Goal: Transaction & Acquisition: Purchase product/service

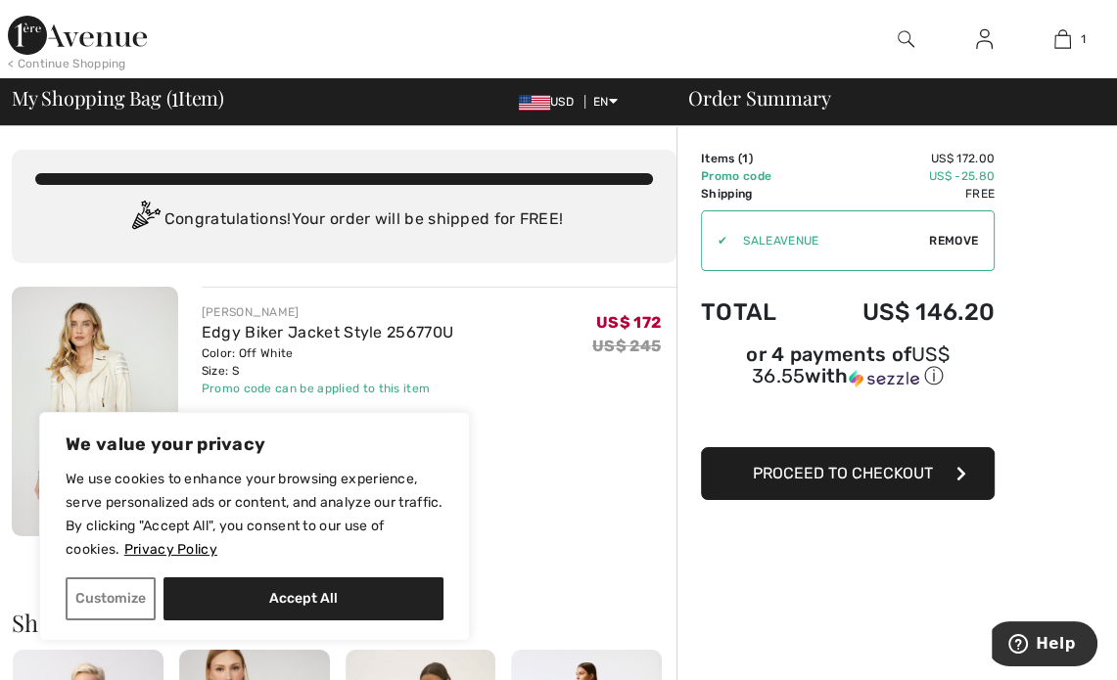
click at [930, 477] on span "Proceed to Checkout" at bounding box center [843, 473] width 180 height 19
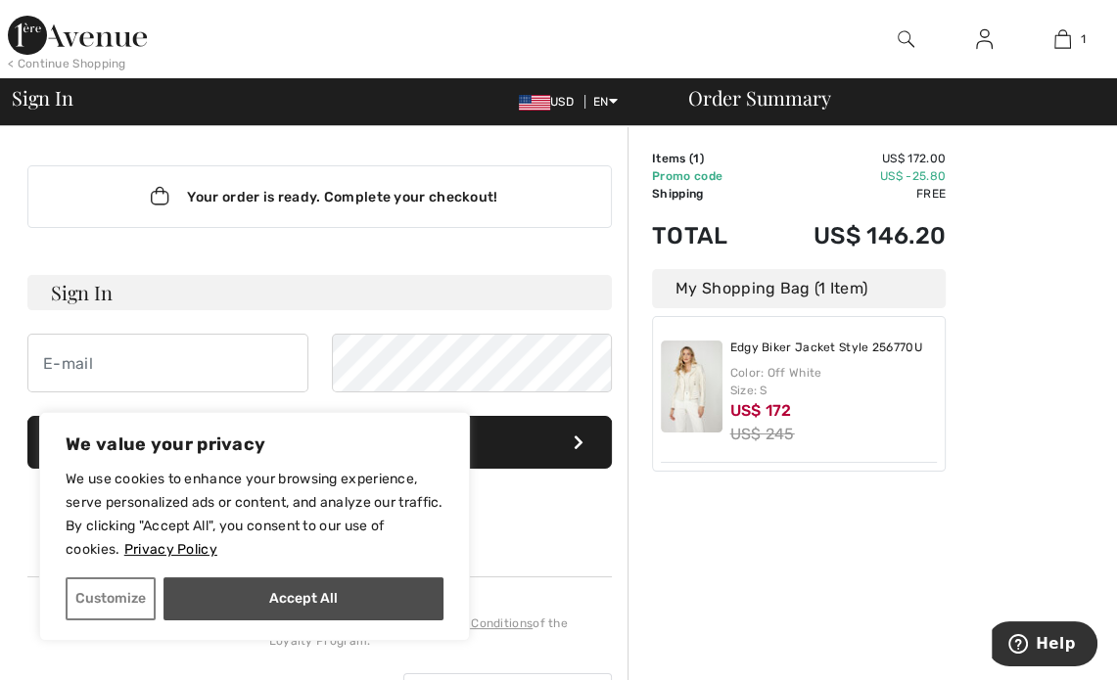
click at [413, 589] on button "Accept All" at bounding box center [304, 599] width 280 height 43
checkbox input "true"
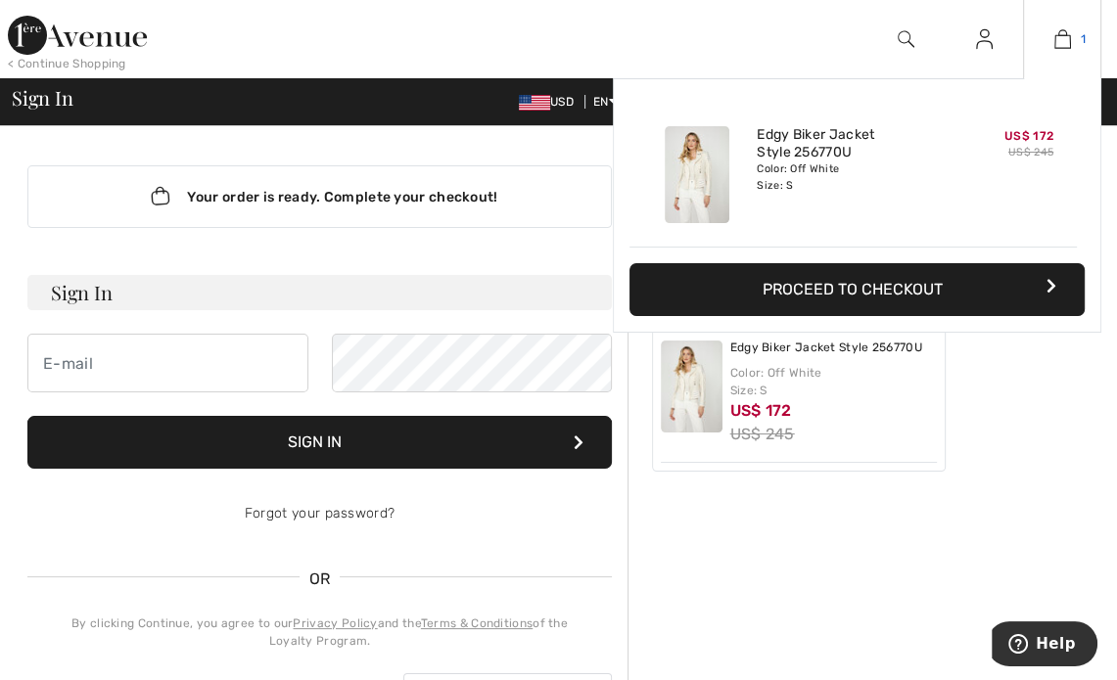
click at [1070, 41] on link "1" at bounding box center [1062, 38] width 76 height 23
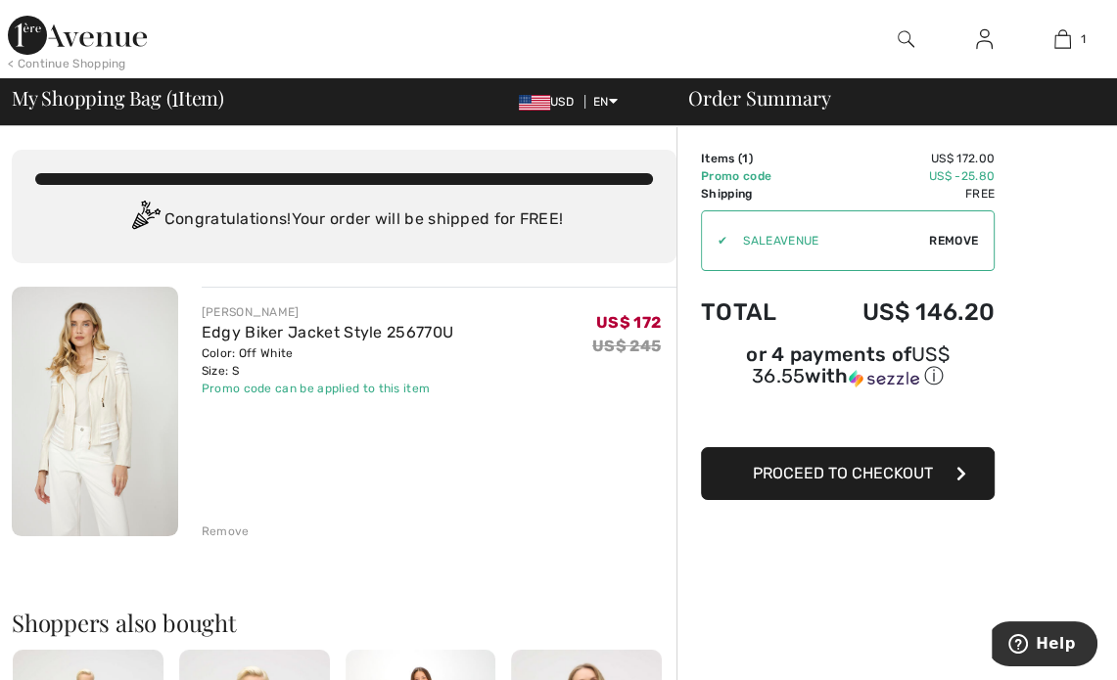
click at [960, 476] on icon "button" at bounding box center [962, 474] width 10 height 16
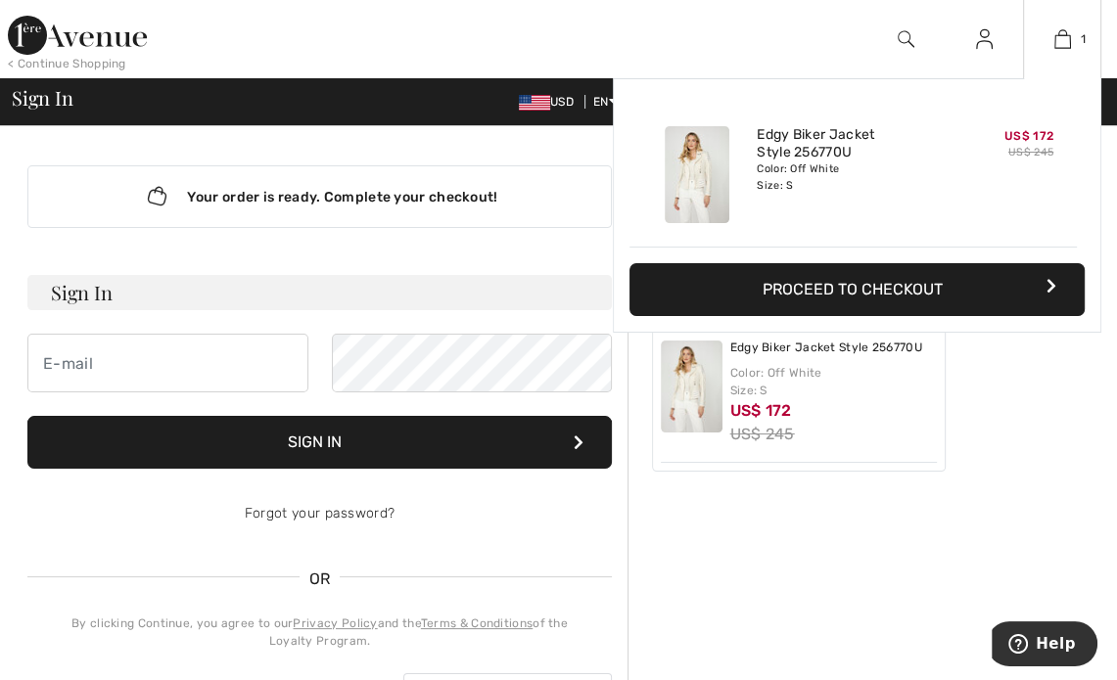
click at [907, 285] on button "Proceed to Checkout" at bounding box center [857, 289] width 455 height 53
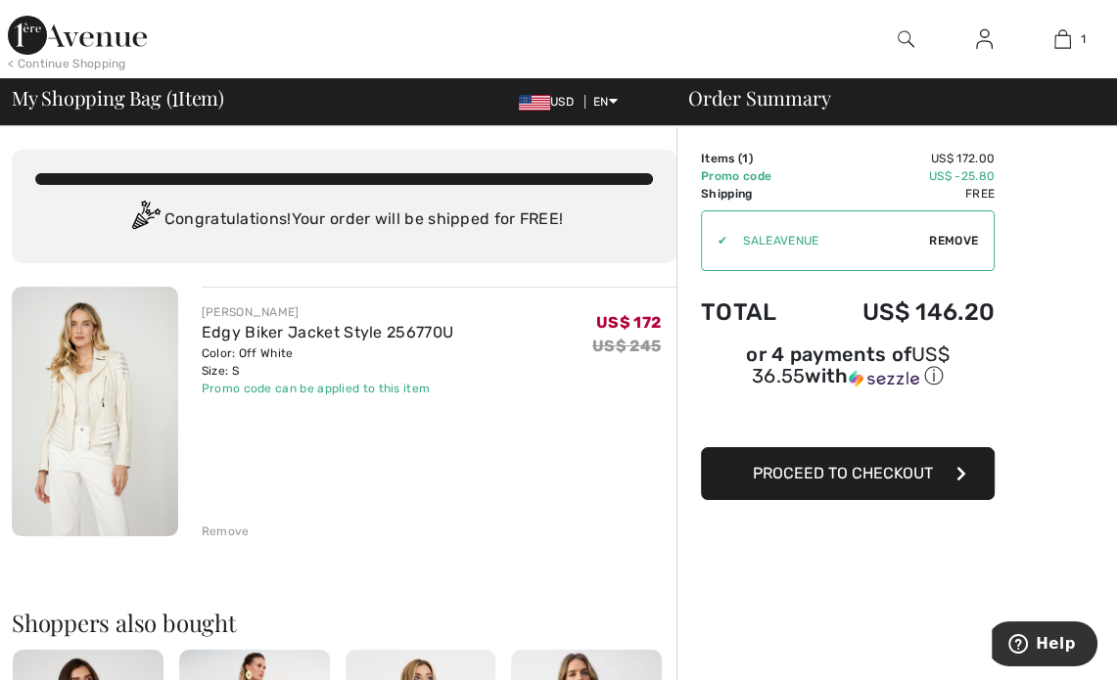
click at [963, 238] on span "Remove" at bounding box center [953, 241] width 49 height 18
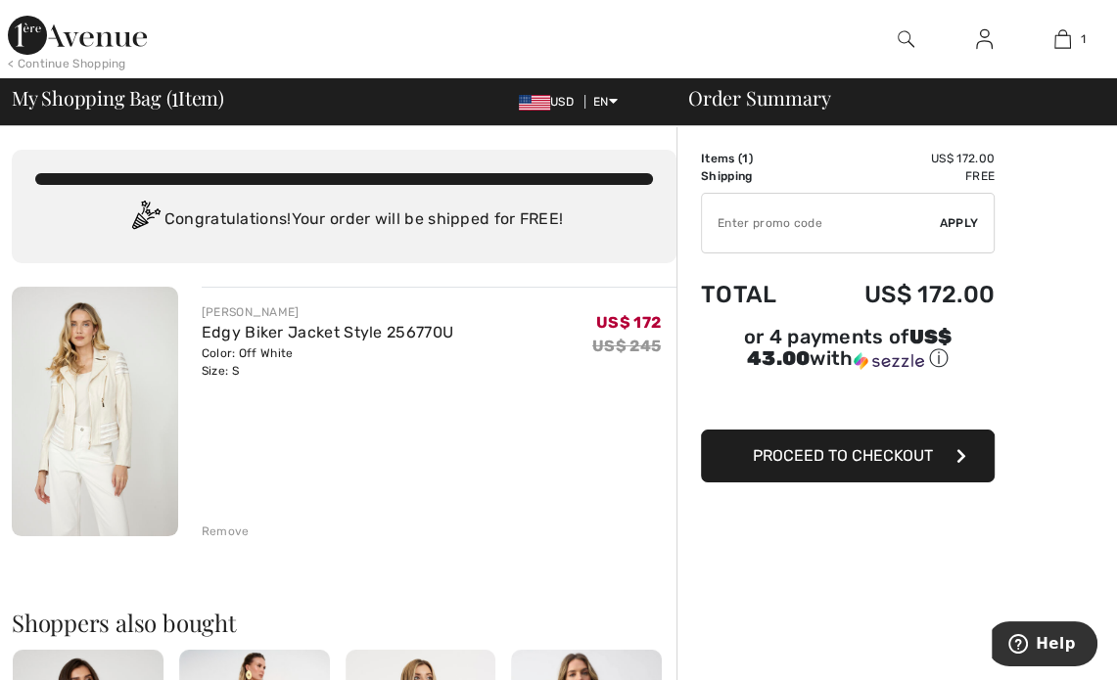
click at [819, 219] on input "TEXT" at bounding box center [821, 223] width 238 height 59
paste input "EXTRA20"
type input "EXTRA20"
click at [952, 217] on span "Apply" at bounding box center [959, 223] width 39 height 18
